Goal: Task Accomplishment & Management: Complete application form

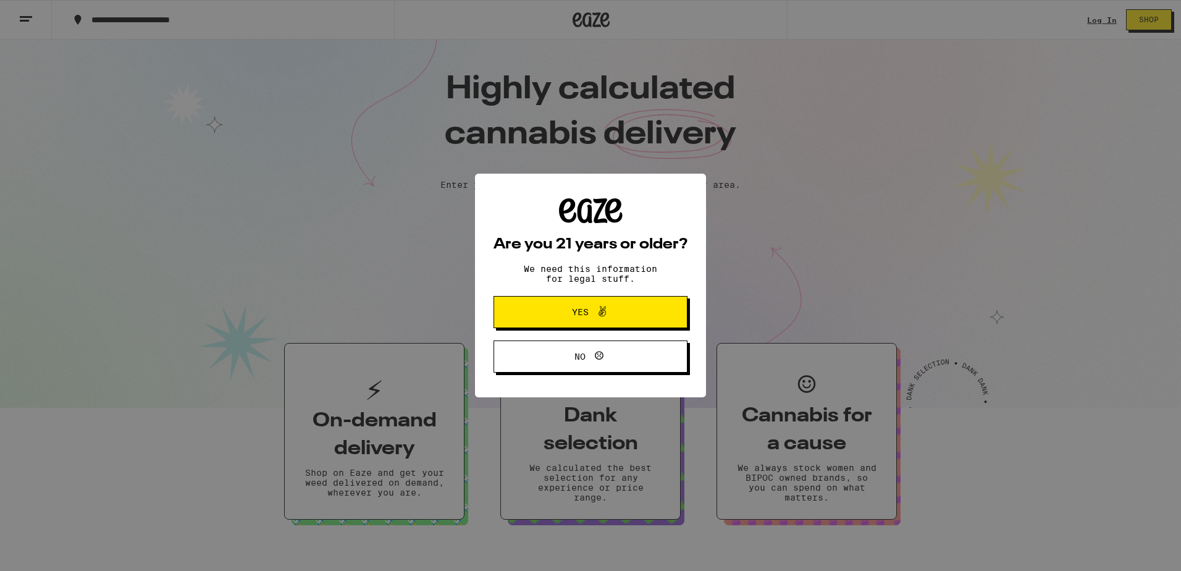
click at [601, 308] on icon at bounding box center [602, 311] width 7 height 11
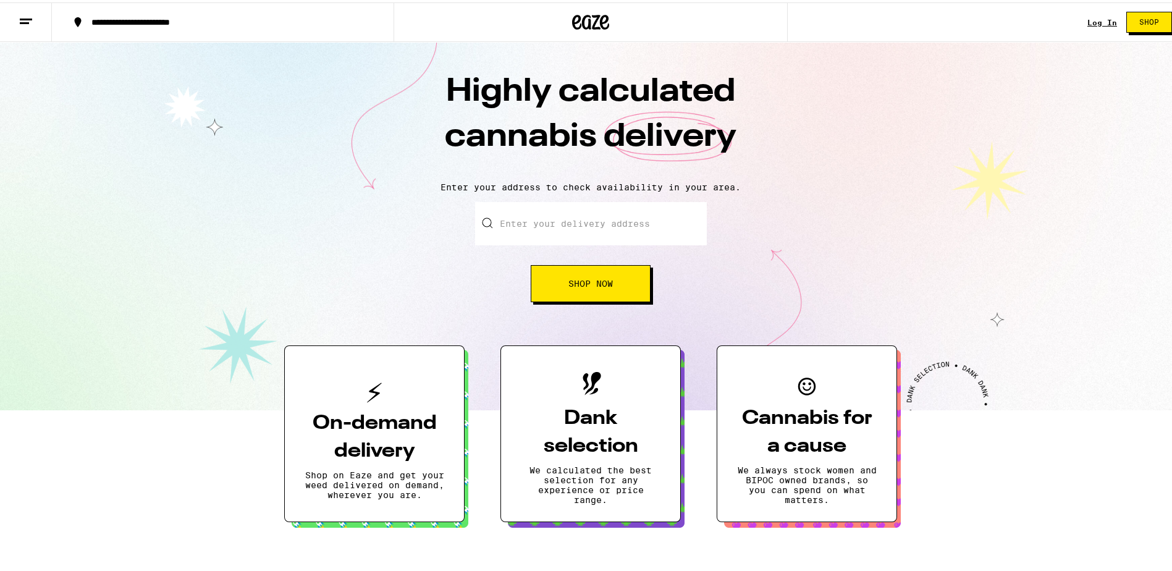
click at [554, 227] on input "Enter your delivery address" at bounding box center [591, 221] width 232 height 43
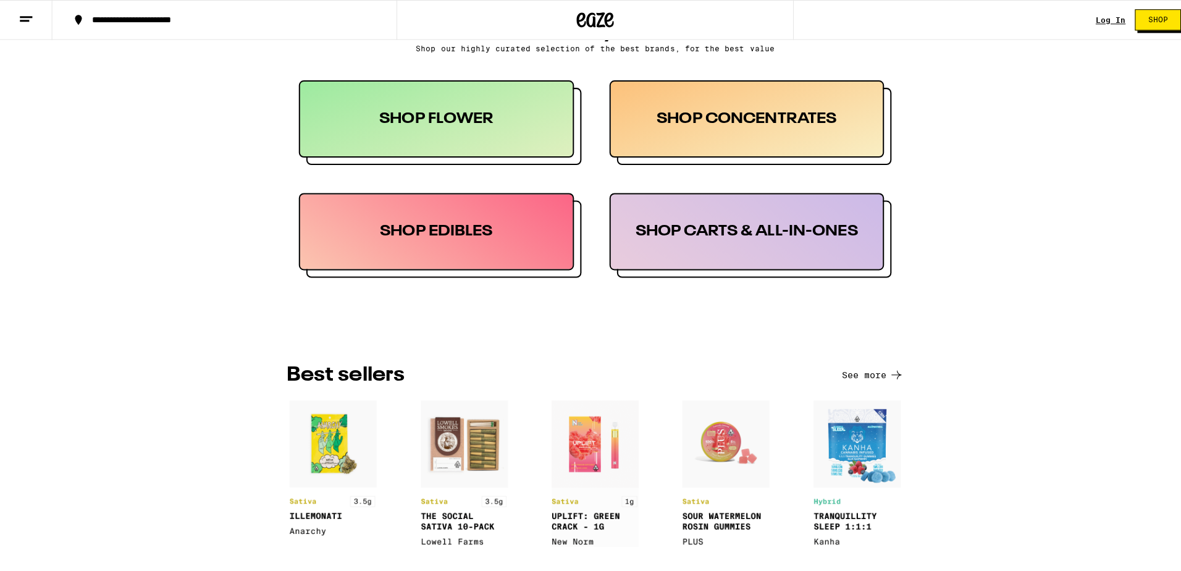
scroll to position [124, 0]
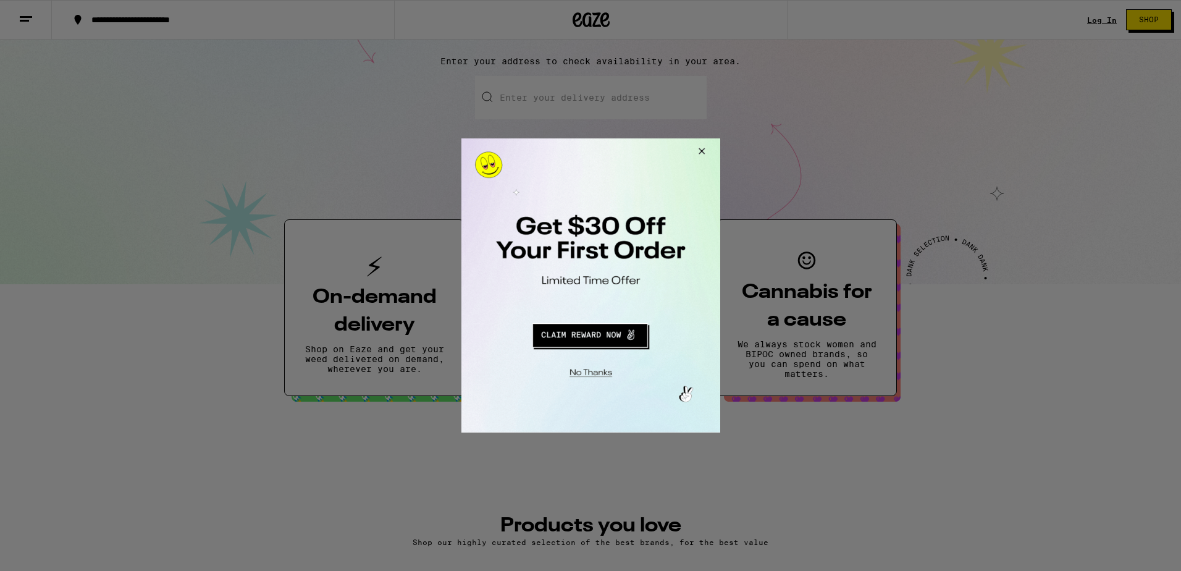
click at [581, 334] on button "Redirect to URL" at bounding box center [589, 334] width 215 height 30
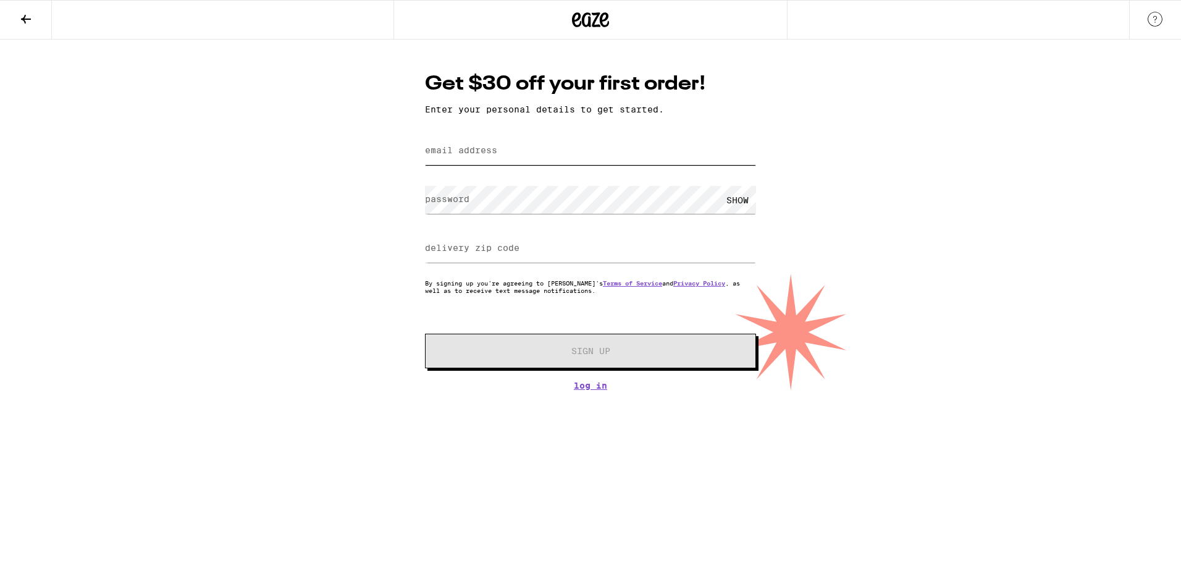
click at [575, 156] on input "email address" at bounding box center [590, 151] width 331 height 28
type input "[EMAIL_ADDRESS][DOMAIN_NAME]"
type input "76053"
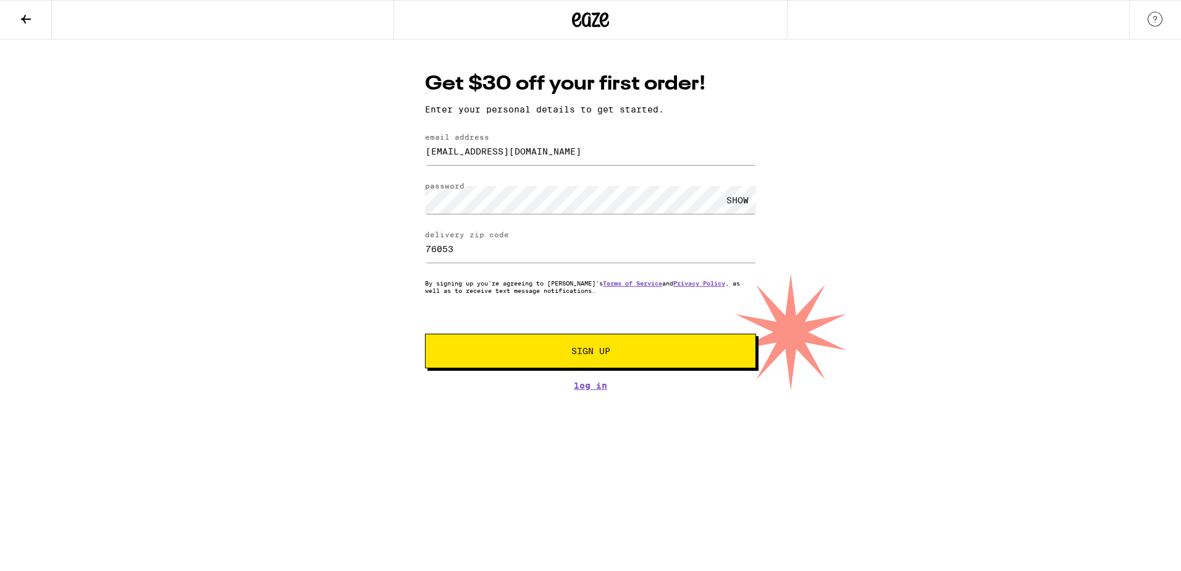
click at [531, 353] on span "Sign Up" at bounding box center [591, 351] width 246 height 9
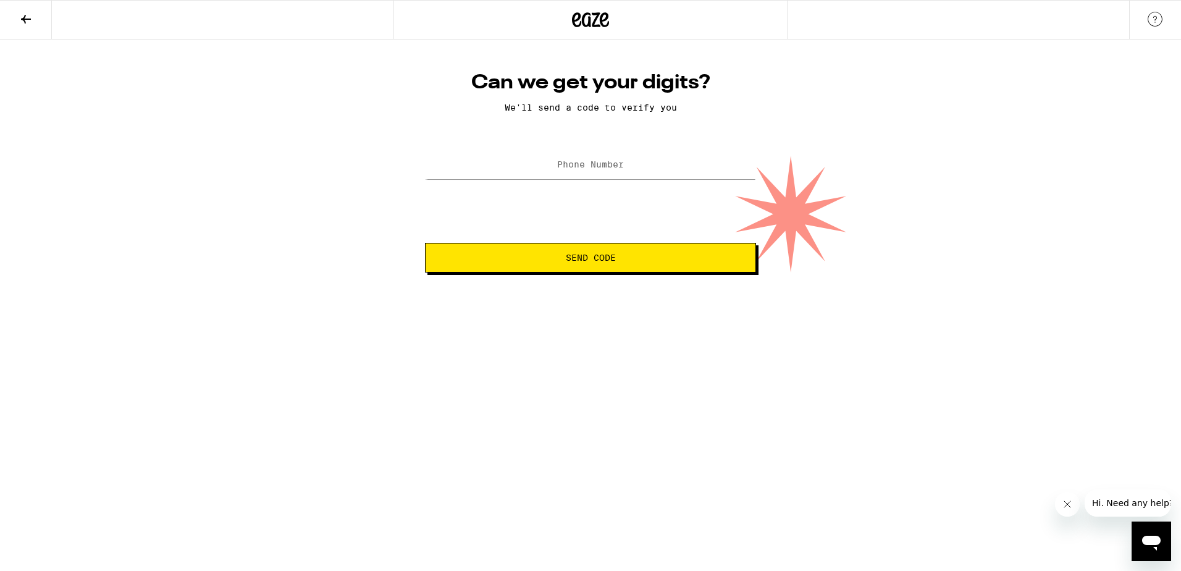
click at [565, 166] on label "Phone Number" at bounding box center [590, 164] width 67 height 10
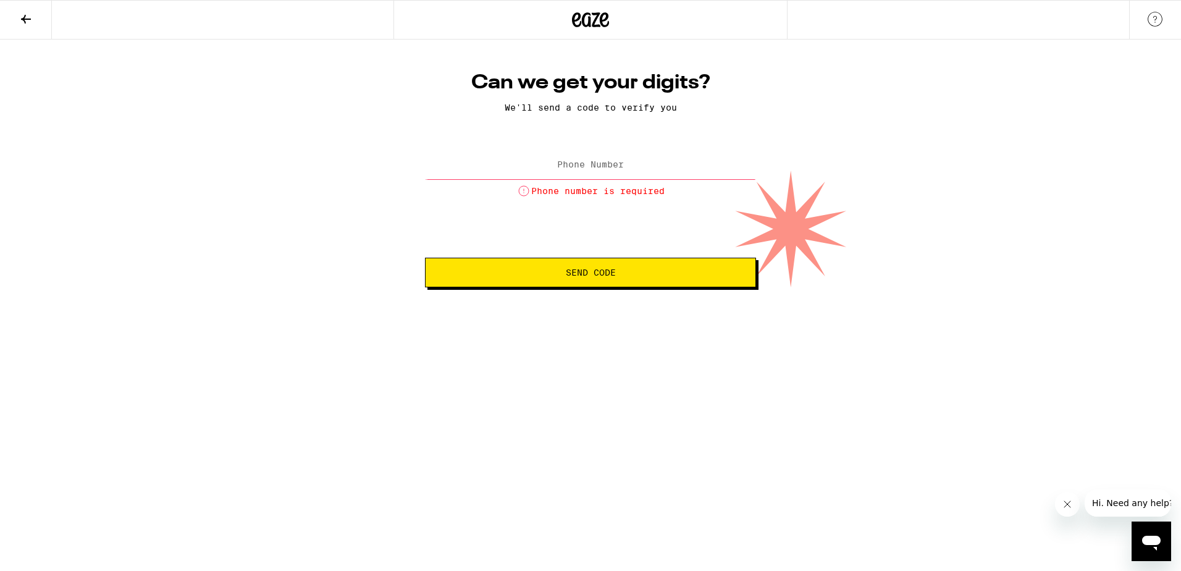
click at [559, 169] on label "Phone Number" at bounding box center [590, 164] width 67 height 10
click at [527, 171] on input "Phone Number" at bounding box center [590, 165] width 331 height 28
type input "(469) 921-8529"
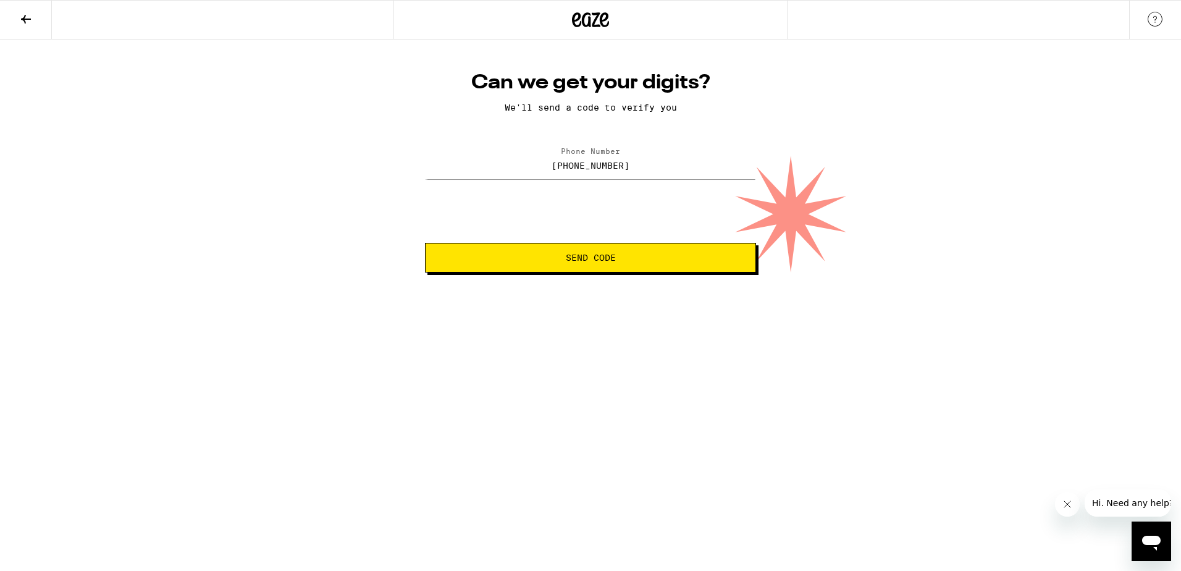
click at [533, 272] on html "Can we get your digits? We'll send a code to verify you Phone Number (469) 921-…" at bounding box center [590, 136] width 1181 height 272
click at [536, 266] on button "Send Code" at bounding box center [590, 258] width 331 height 30
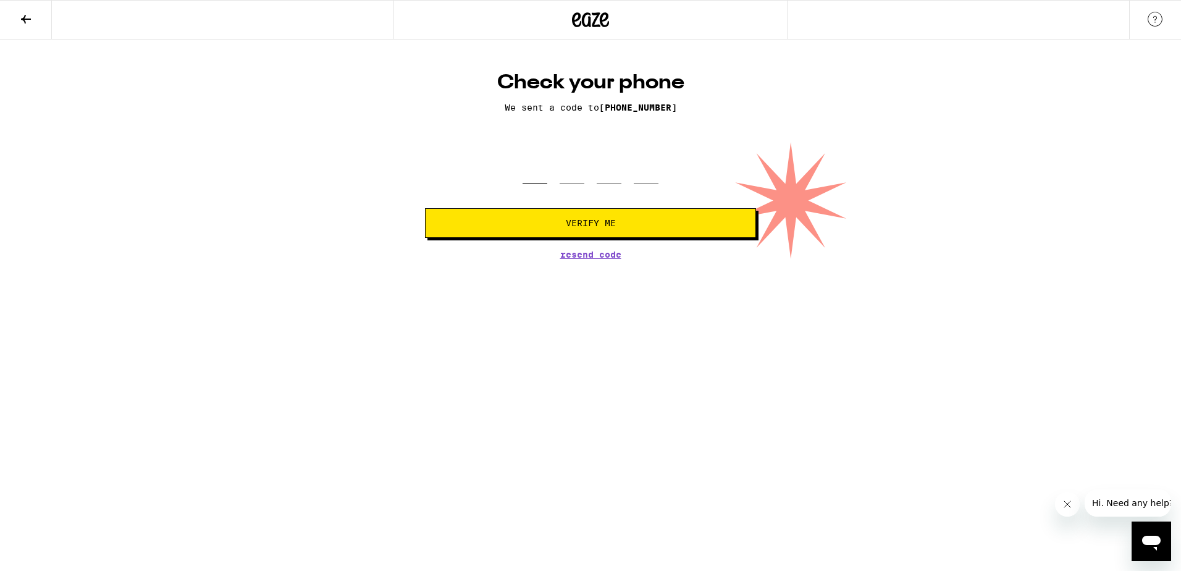
click at [546, 169] on input "tel" at bounding box center [535, 165] width 25 height 36
type input "9"
type input "3"
type input "6"
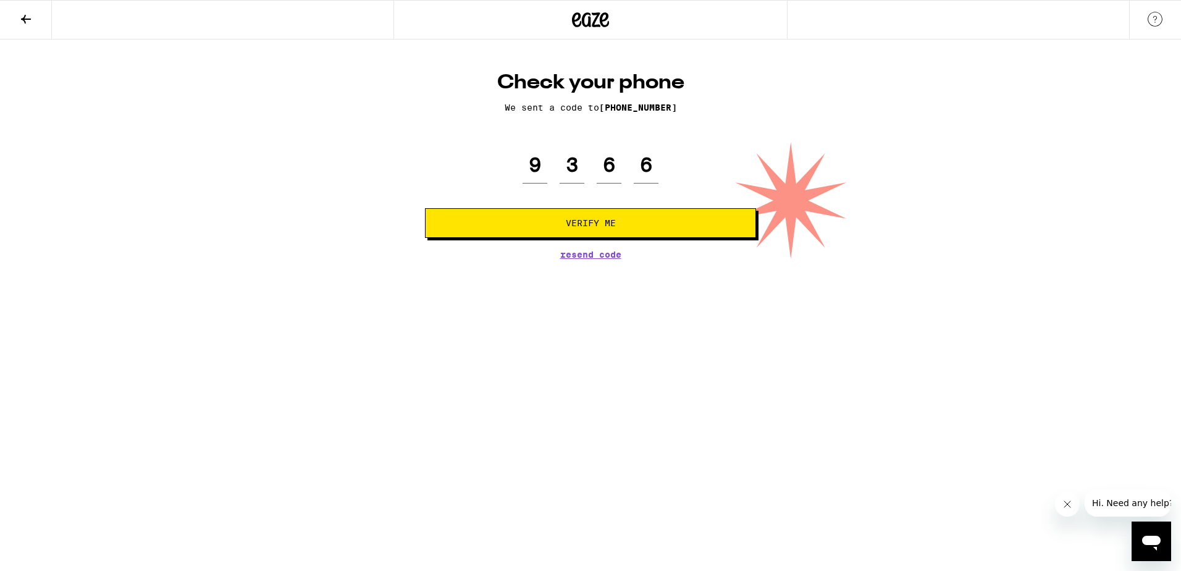
click at [639, 225] on span "Verify Me" at bounding box center [591, 223] width 310 height 9
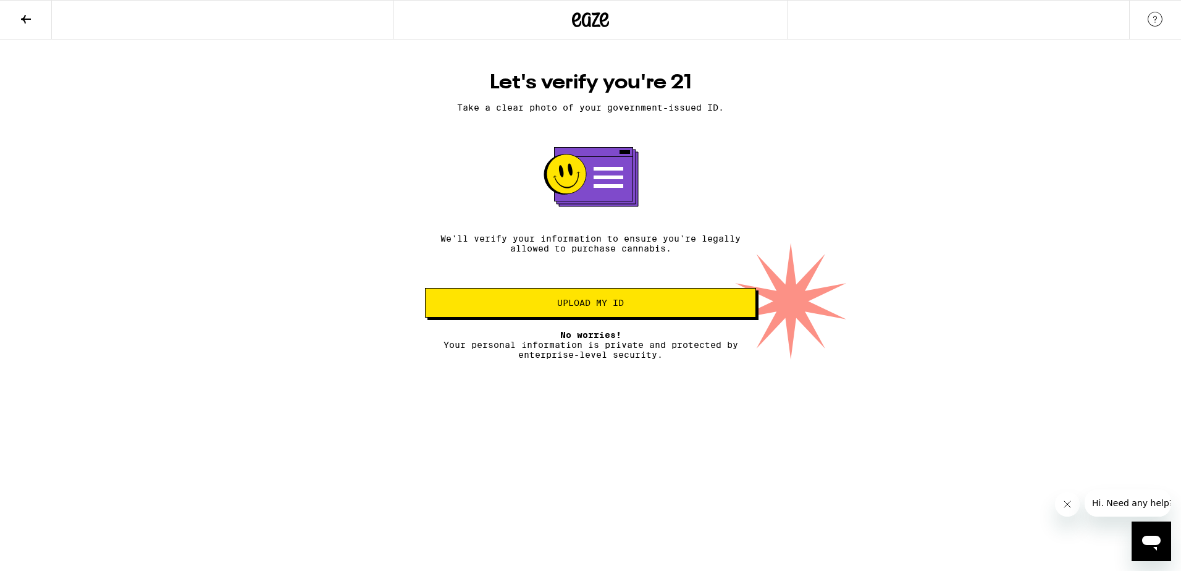
click at [644, 307] on span "Upload my ID" at bounding box center [591, 302] width 310 height 9
